Goal: Find specific page/section: Find specific page/section

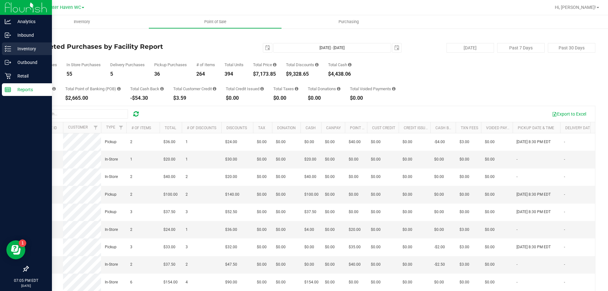
click at [7, 45] on div "Inventory" at bounding box center [27, 48] width 50 height 13
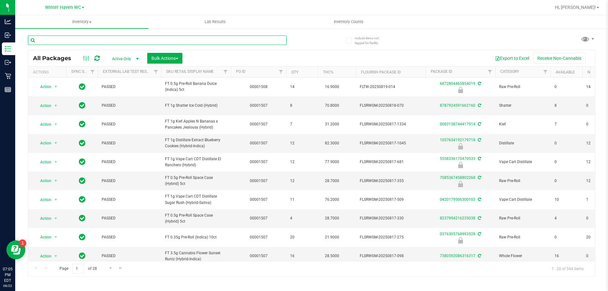
click at [73, 40] on input "text" at bounding box center [157, 40] width 259 height 10
type input "OZE"
